Goal: Information Seeking & Learning: Learn about a topic

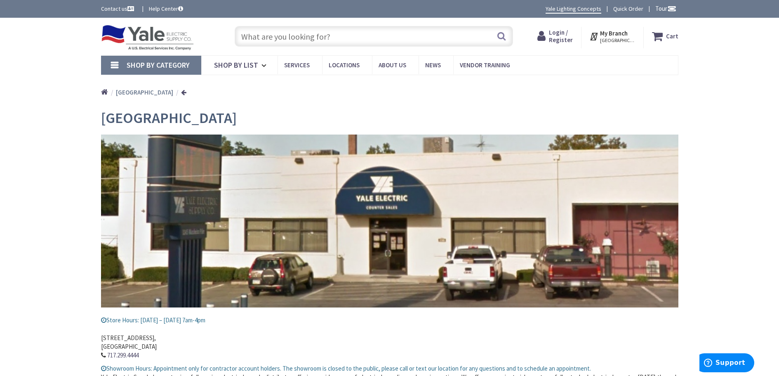
click at [337, 36] on input "text" at bounding box center [374, 36] width 279 height 21
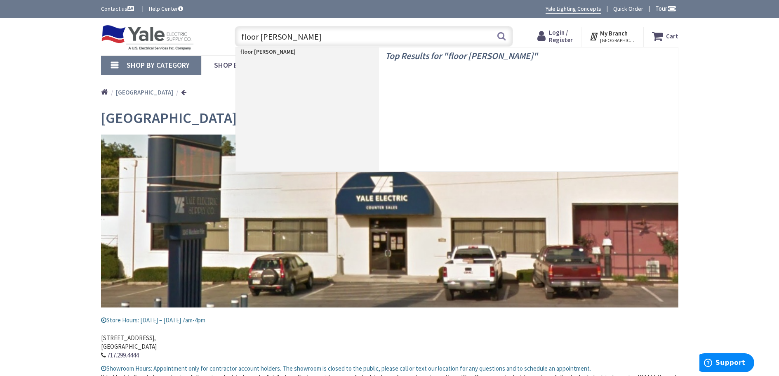
type input "floor lamp"
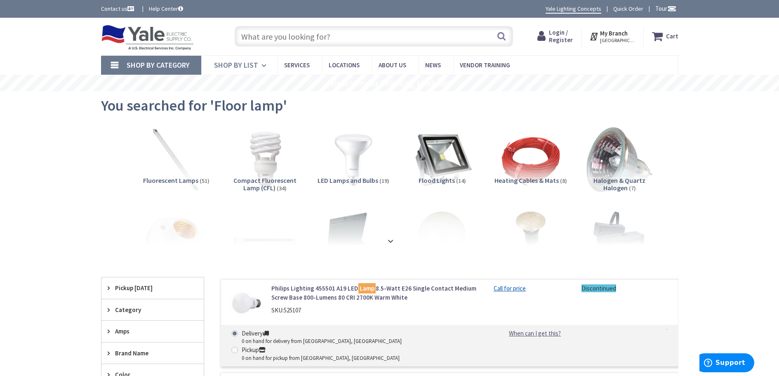
click at [255, 66] on span "Shop By List" at bounding box center [236, 64] width 44 height 9
click at [210, 218] on div at bounding box center [390, 222] width 536 height 45
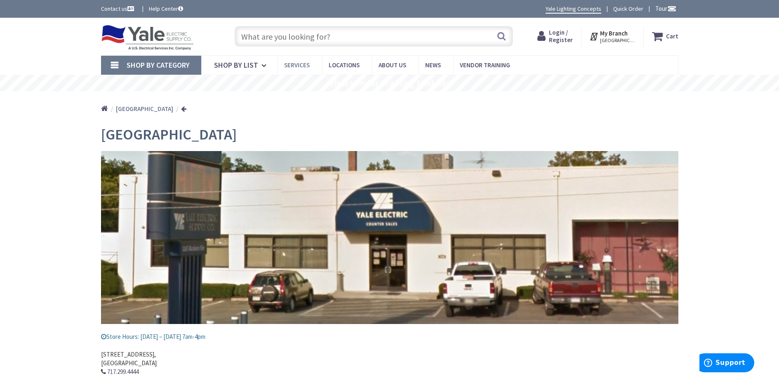
click at [309, 67] on span "Services" at bounding box center [297, 65] width 26 height 8
